Goal: Task Accomplishment & Management: Use online tool/utility

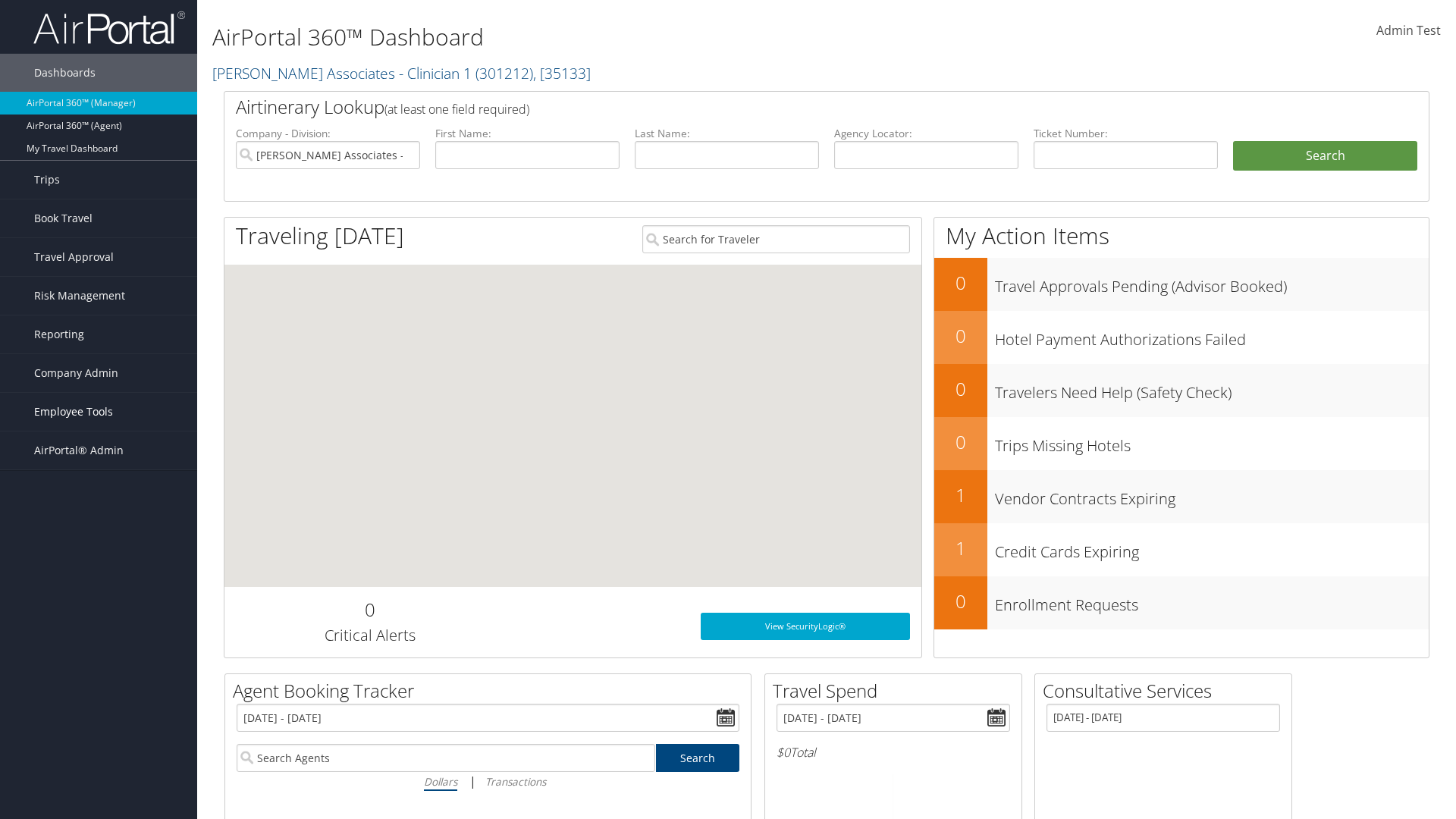
click at [99, 412] on span "Employee Tools" at bounding box center [73, 412] width 79 height 38
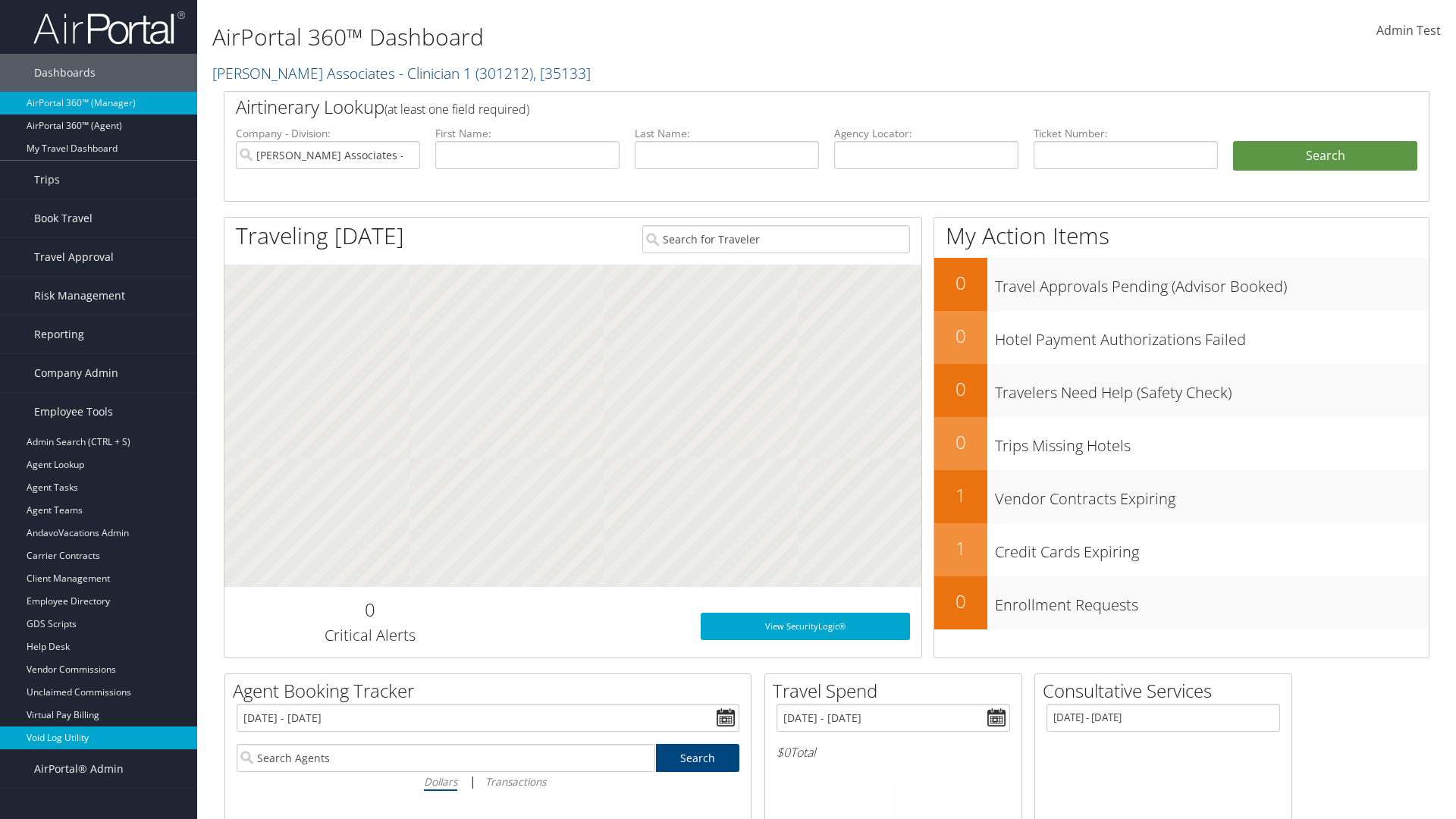
click at [99, 738] on link "Void Log Utility" at bounding box center [98, 738] width 197 height 23
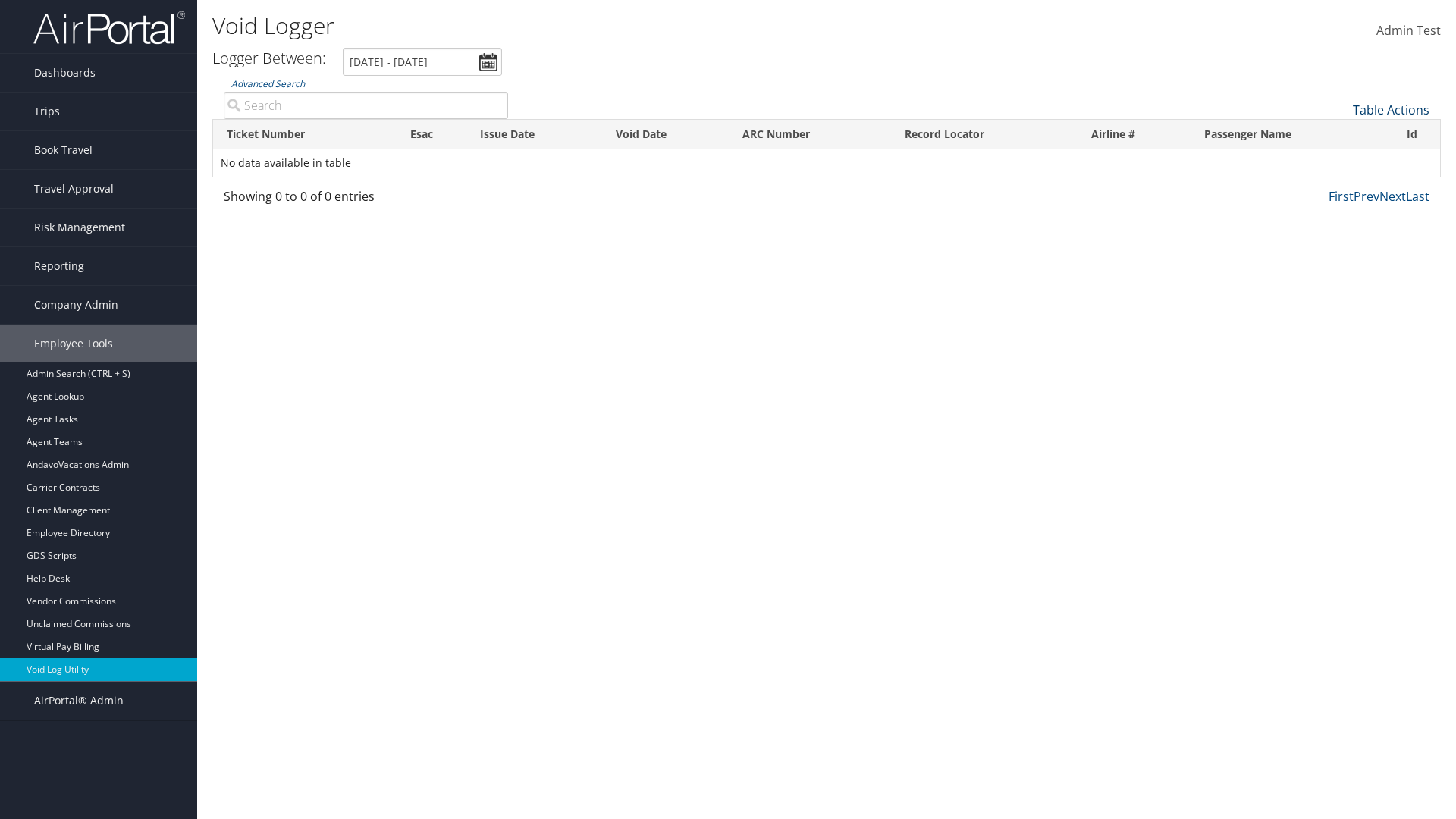
click at [1391, 110] on link "Table Actions" at bounding box center [1391, 110] width 76 height 17
click at [1340, 133] on link "Export as CSV" at bounding box center [1340, 133] width 199 height 26
click at [1391, 110] on link "Table Actions" at bounding box center [1391, 110] width 76 height 17
click at [1340, 148] on link "Column Visibility" at bounding box center [1340, 147] width 199 height 26
click at [1340, 135] on link "Ticket Number" at bounding box center [1340, 134] width 199 height 26
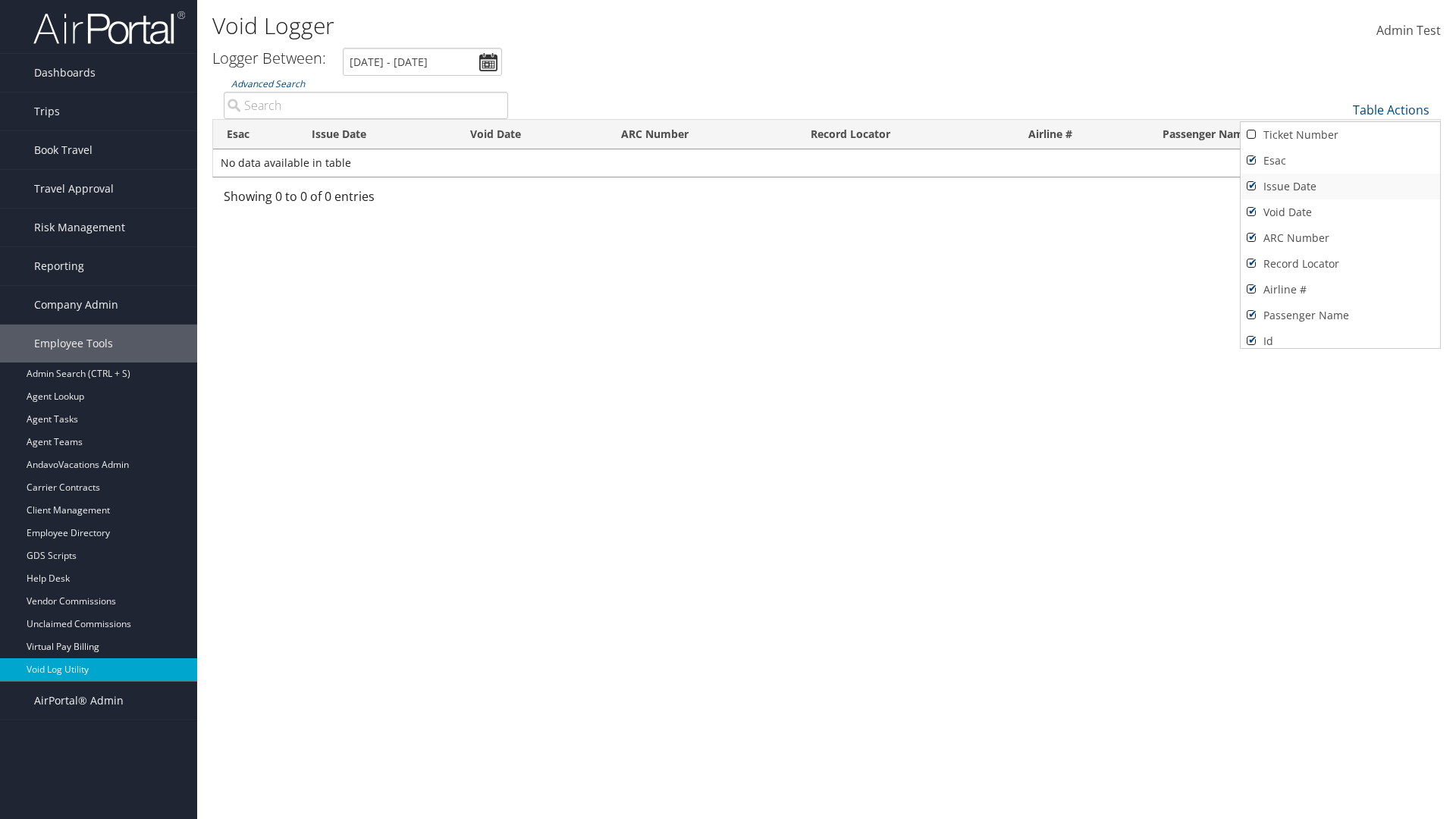
click at [1340, 187] on link "Issue Date" at bounding box center [1340, 186] width 199 height 26
click at [1340, 161] on link "Esac" at bounding box center [1340, 160] width 199 height 26
click at [1340, 212] on link "Void Date" at bounding box center [1340, 211] width 199 height 26
click at [1340, 238] on link "ARC Number" at bounding box center [1340, 238] width 199 height 26
click at [1340, 264] on link "Record Locator" at bounding box center [1340, 264] width 199 height 26
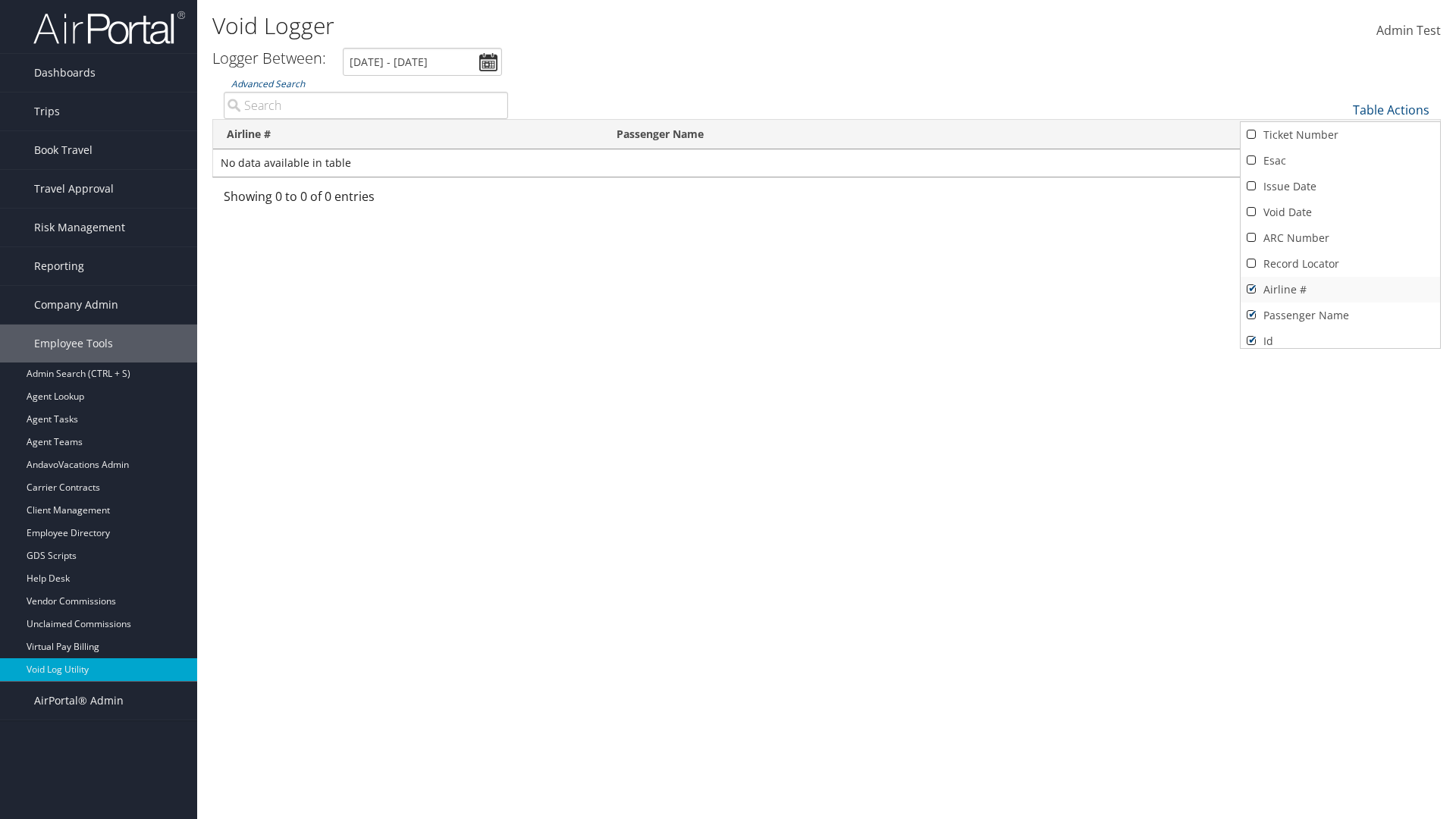
click at [1340, 290] on link "Airline #" at bounding box center [1340, 290] width 199 height 26
click at [1340, 315] on link "Passenger Name" at bounding box center [1340, 315] width 199 height 26
click at [728, 410] on div at bounding box center [728, 410] width 1456 height 819
click at [1391, 110] on link "Table Actions" at bounding box center [1391, 110] width 76 height 17
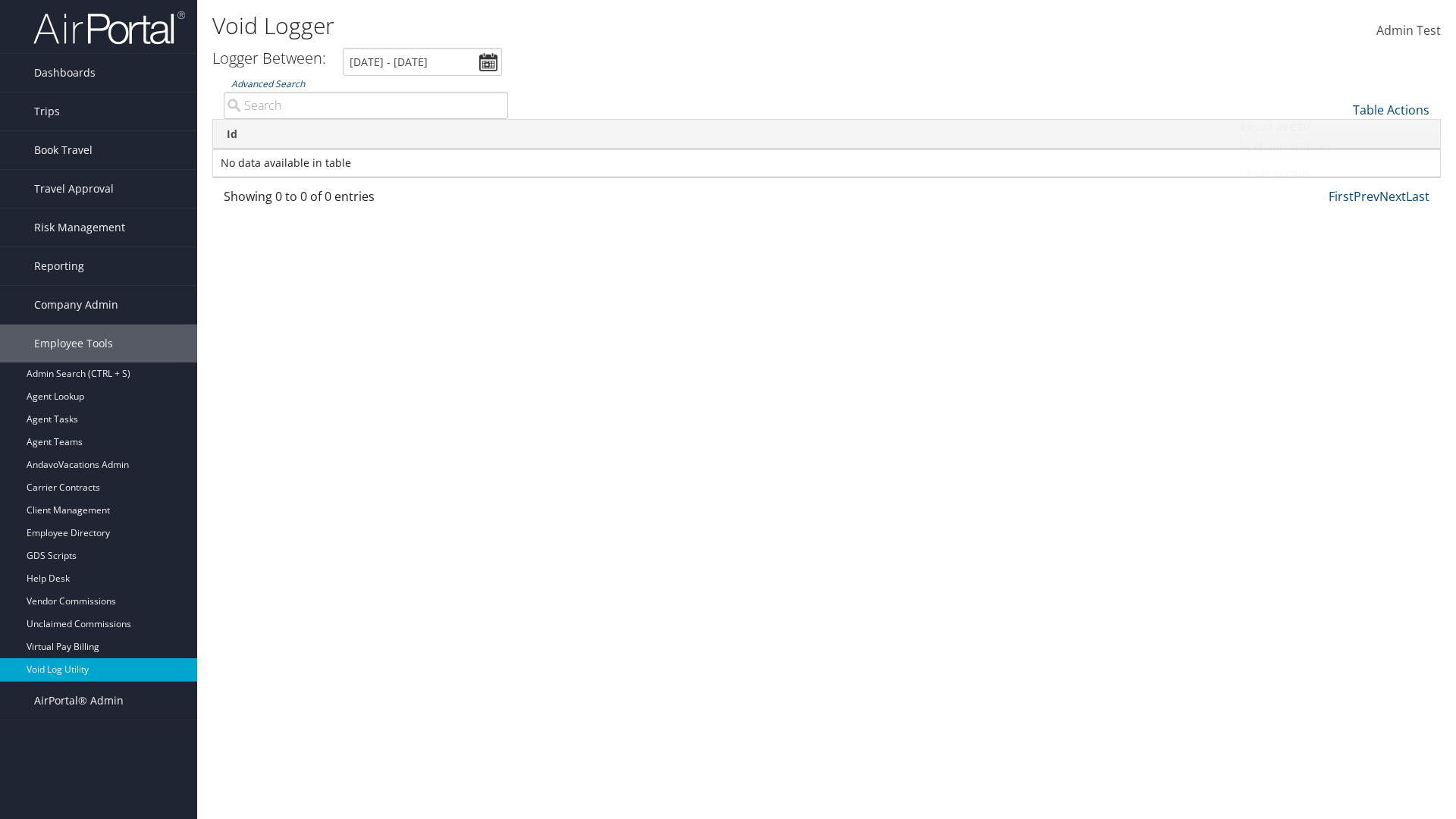
click at [1340, 148] on link "Column Visibility" at bounding box center [1340, 147] width 199 height 26
click at [1340, 135] on link "Ticket Number" at bounding box center [1340, 134] width 199 height 26
click at [1340, 187] on link "Issue Date" at bounding box center [1340, 186] width 199 height 26
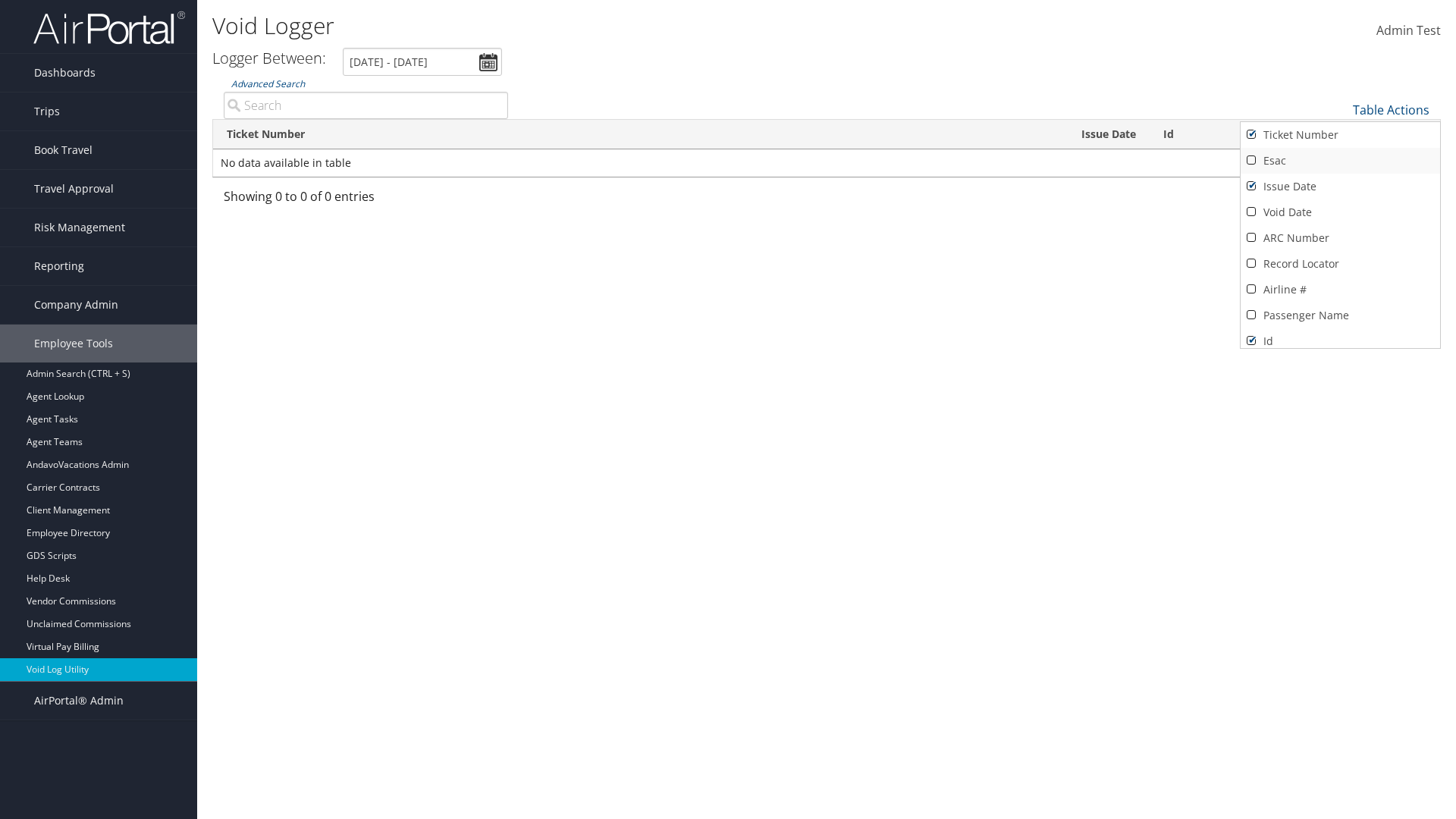
click at [1340, 161] on link "Esac" at bounding box center [1340, 160] width 199 height 26
click at [1340, 212] on link "Void Date" at bounding box center [1340, 211] width 199 height 26
